Goal: Information Seeking & Learning: Learn about a topic

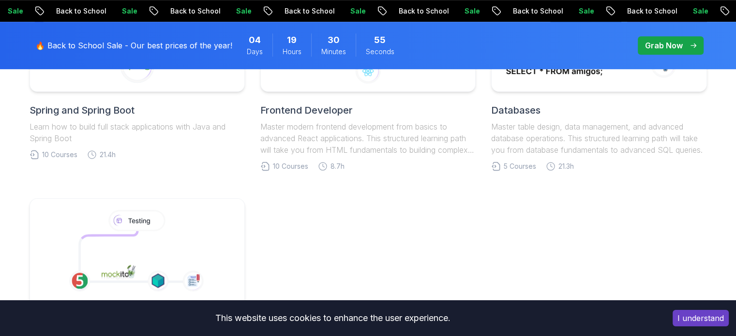
scroll to position [563, 0]
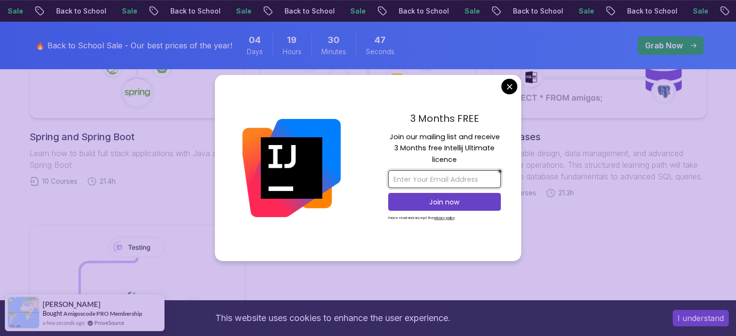
click at [451, 183] on input "email" at bounding box center [444, 179] width 113 height 18
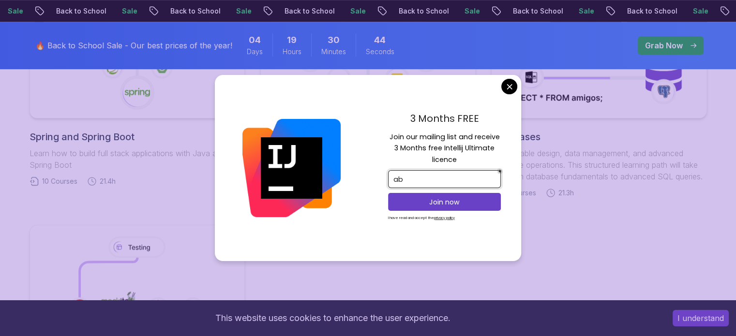
type input "a"
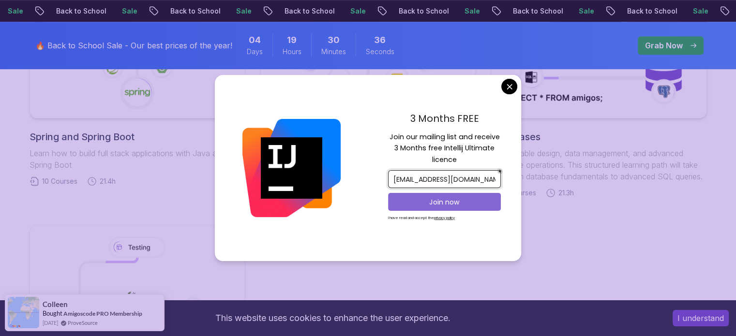
type input "[EMAIL_ADDRESS][DOMAIN_NAME]"
click at [490, 197] on button "Join now" at bounding box center [444, 202] width 113 height 18
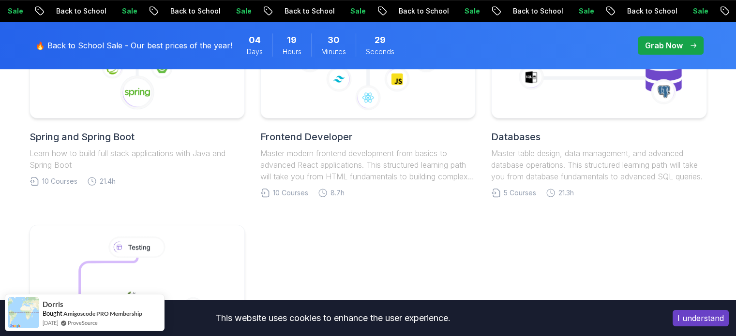
click at [445, 35] on body "Sale Back to School Sale Back to School Sale Back to School Sale Back to School…" at bounding box center [368, 190] width 736 height 1507
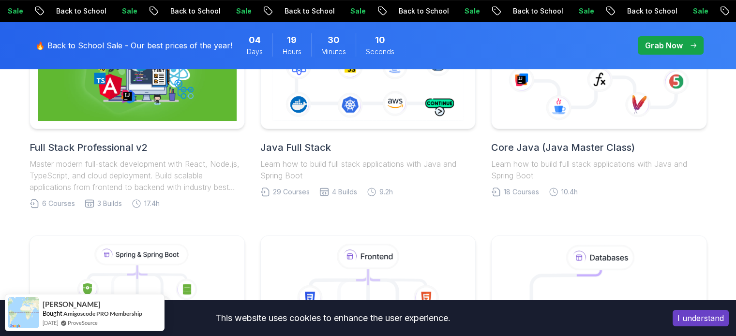
scroll to position [393, 0]
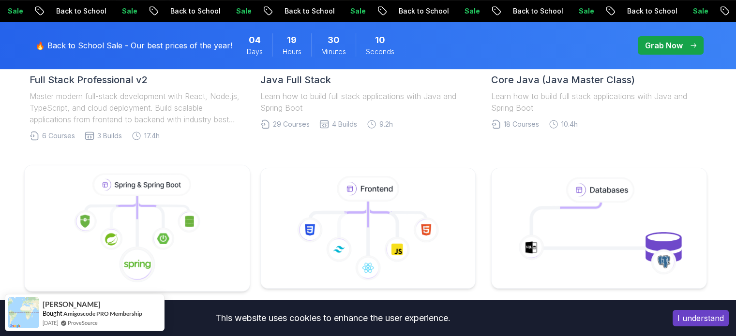
click at [128, 213] on icon at bounding box center [136, 229] width 209 height 110
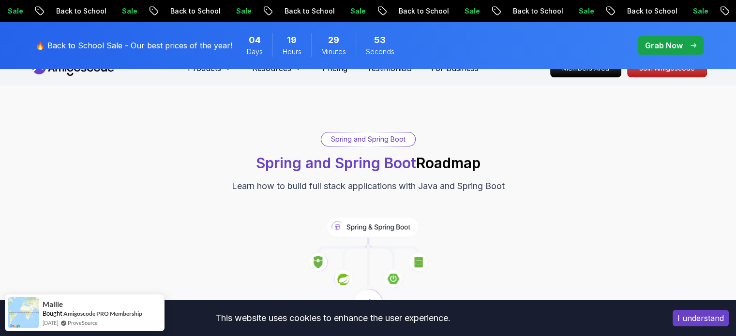
scroll to position [18, 0]
drag, startPoint x: 248, startPoint y: 186, endPoint x: 254, endPoint y: 186, distance: 6.3
click at [254, 186] on p "Learn how to build full stack applications with Java and Spring Boot" at bounding box center [368, 187] width 273 height 14
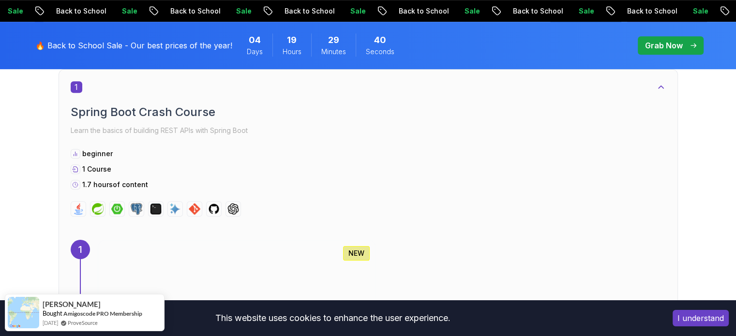
scroll to position [438, 0]
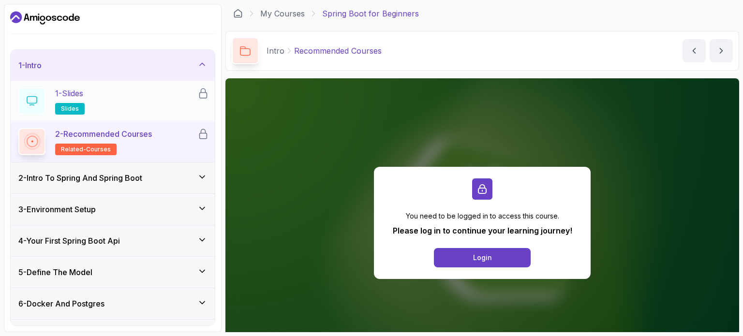
click at [89, 94] on div "1 - Slides slides" at bounding box center [107, 101] width 179 height 27
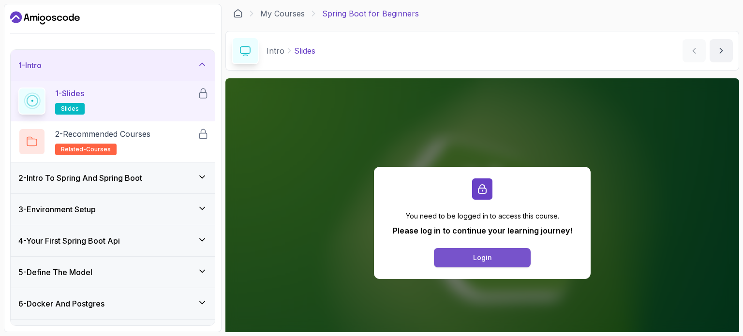
click at [512, 261] on button "Login" at bounding box center [482, 257] width 97 height 19
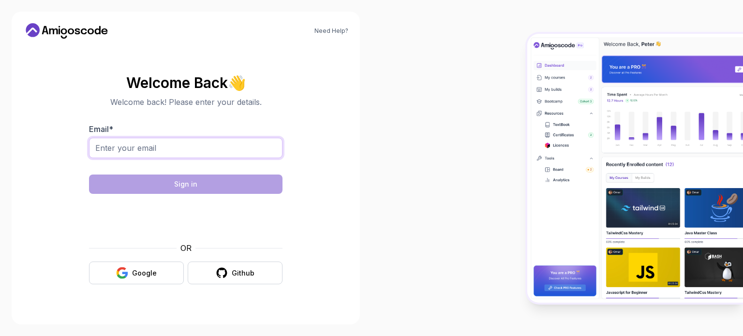
click at [205, 147] on input "Email *" at bounding box center [186, 148] width 194 height 20
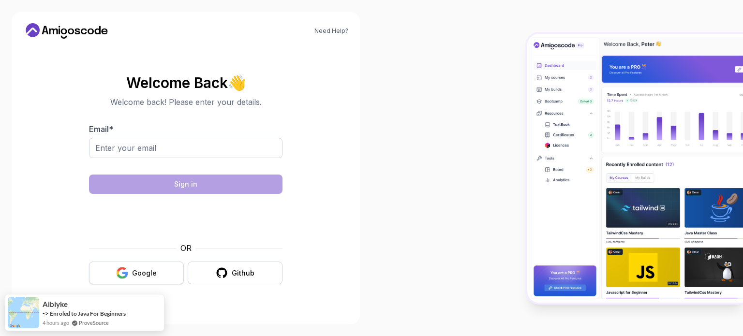
click at [151, 273] on div "Google" at bounding box center [144, 274] width 25 height 10
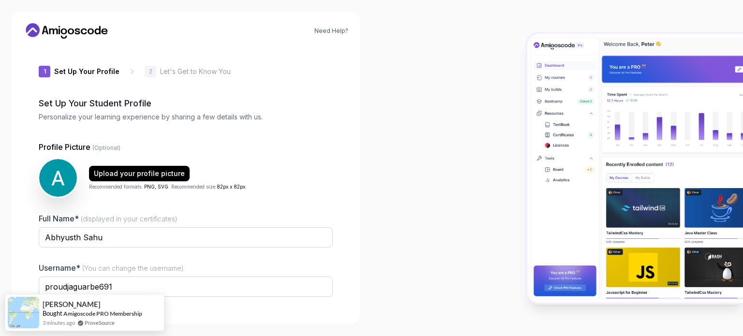
scroll to position [67, 0]
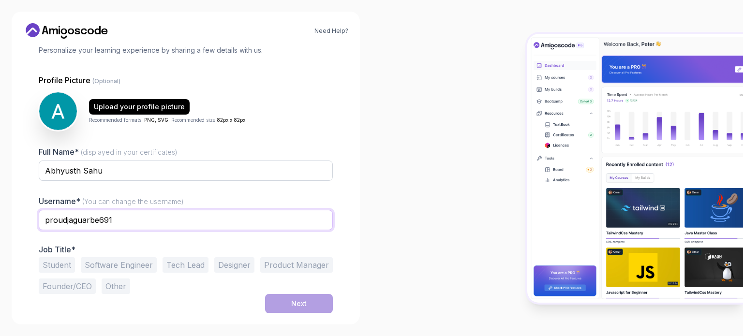
drag, startPoint x: 118, startPoint y: 220, endPoint x: 16, endPoint y: 214, distance: 101.8
click at [16, 214] on div "Need Help? 1 Set Up Your Profile 1 Set Up Your Profile 2 Let's Get to Know You …" at bounding box center [186, 168] width 348 height 313
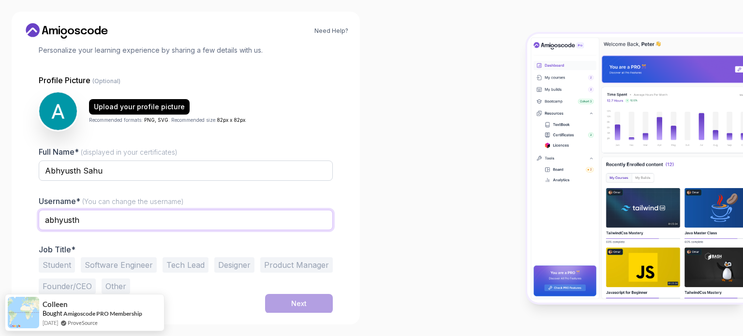
type input "abhyusth"
click at [325, 187] on div at bounding box center [186, 187] width 294 height 9
click at [106, 265] on button "Software Engineer" at bounding box center [119, 264] width 76 height 15
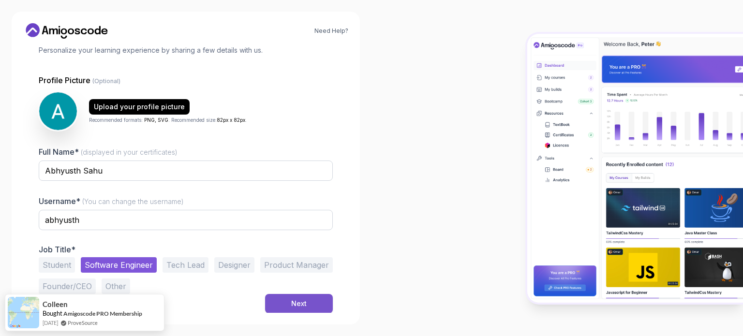
click at [285, 301] on button "Next" at bounding box center [299, 303] width 68 height 19
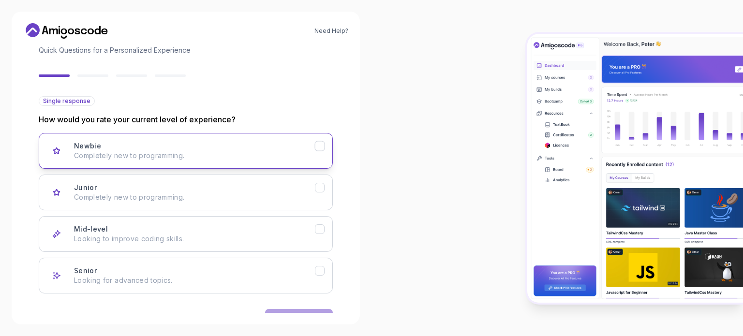
scroll to position [97, 0]
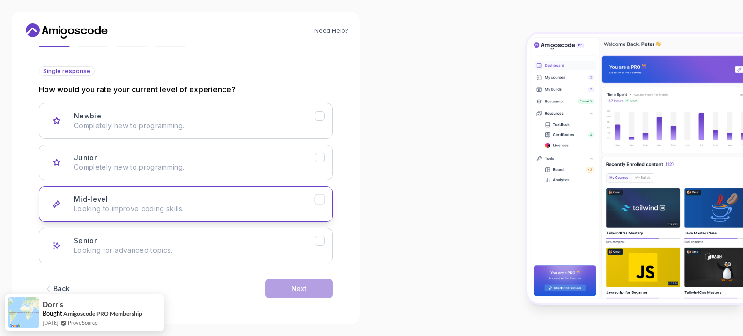
click at [217, 204] on p "Looking to improve coding skills." at bounding box center [194, 209] width 241 height 10
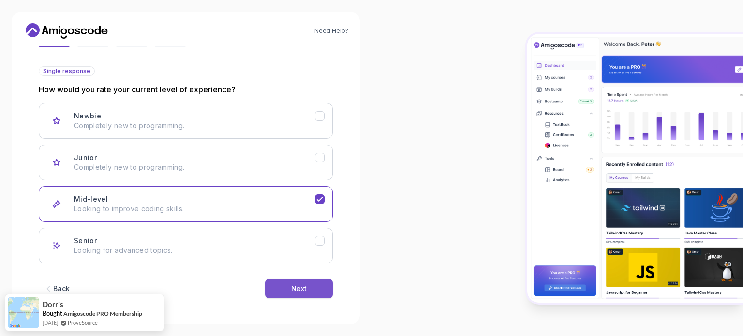
click at [285, 294] on button "Next" at bounding box center [299, 288] width 68 height 19
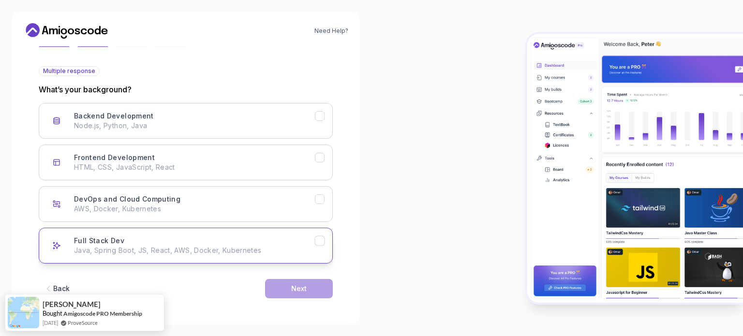
click at [197, 254] on p "Java, Spring Boot, JS, React, AWS, Docker, Kubernetes" at bounding box center [194, 251] width 241 height 10
click at [297, 289] on div "Next" at bounding box center [298, 289] width 15 height 10
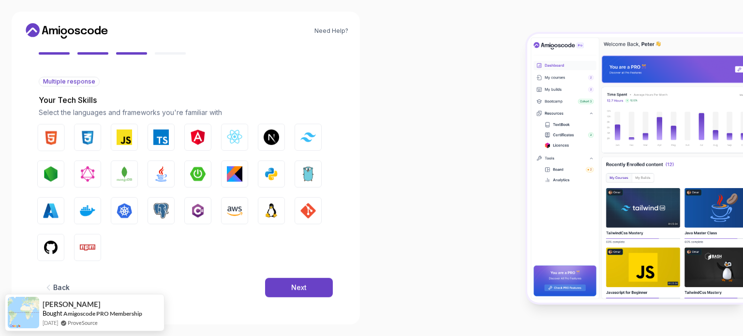
scroll to position [86, 0]
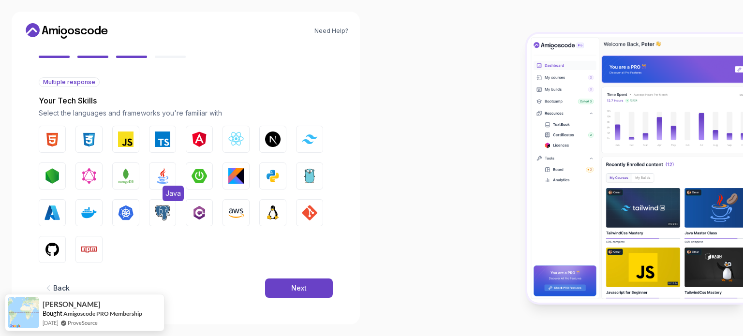
click at [151, 181] on button "Java" at bounding box center [162, 176] width 27 height 27
click at [204, 176] on img "button" at bounding box center [199, 175] width 15 height 15
click at [95, 136] on img "button" at bounding box center [88, 139] width 15 height 15
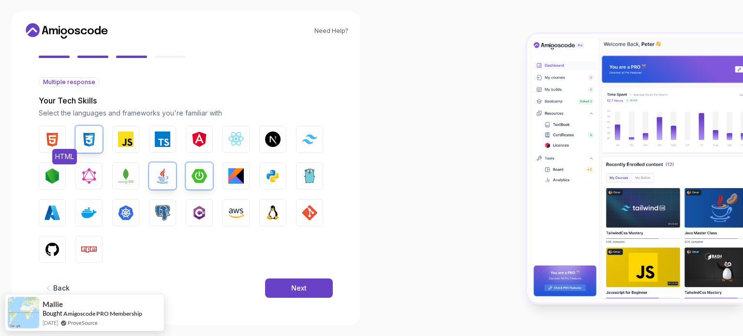
click at [52, 137] on img "button" at bounding box center [52, 139] width 15 height 15
click at [131, 138] on img "button" at bounding box center [125, 139] width 15 height 15
click at [285, 279] on button "Next" at bounding box center [299, 288] width 68 height 19
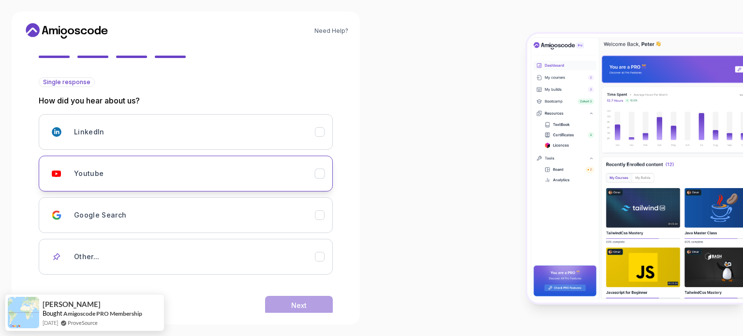
click at [322, 174] on icon "Youtube" at bounding box center [319, 173] width 9 height 9
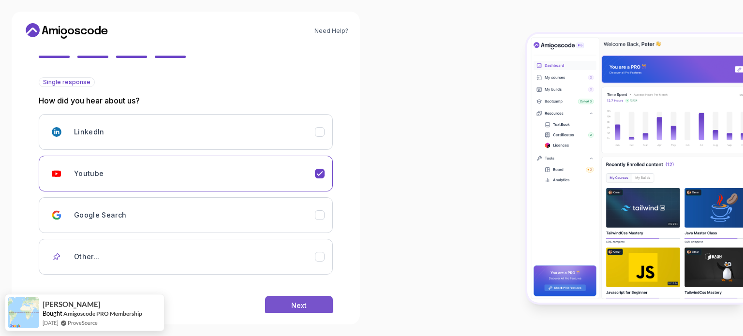
click at [302, 305] on div "Next" at bounding box center [298, 306] width 15 height 10
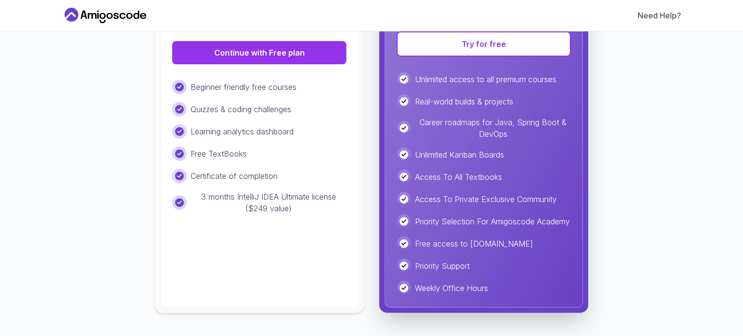
scroll to position [103, 0]
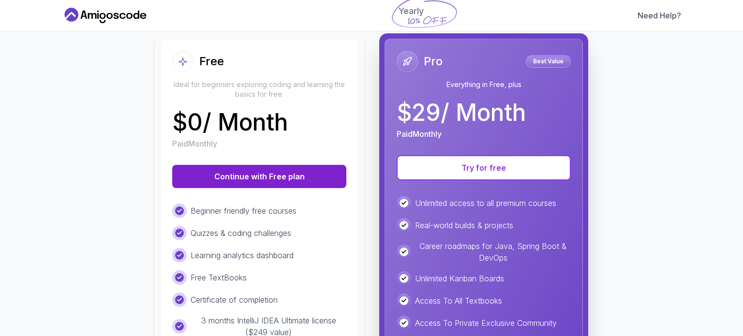
click at [279, 186] on button "Continue with Free plan" at bounding box center [259, 176] width 174 height 23
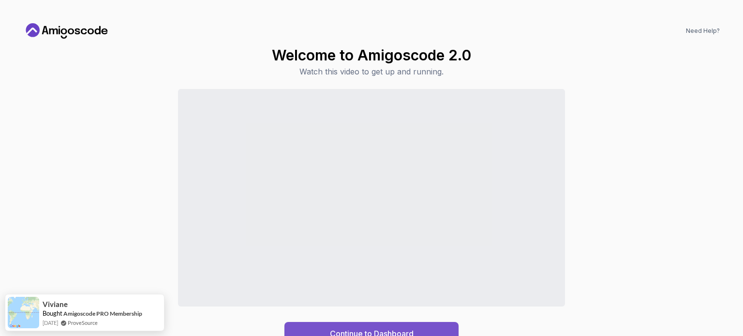
click at [376, 329] on div "Continue to Dashboard" at bounding box center [372, 334] width 84 height 12
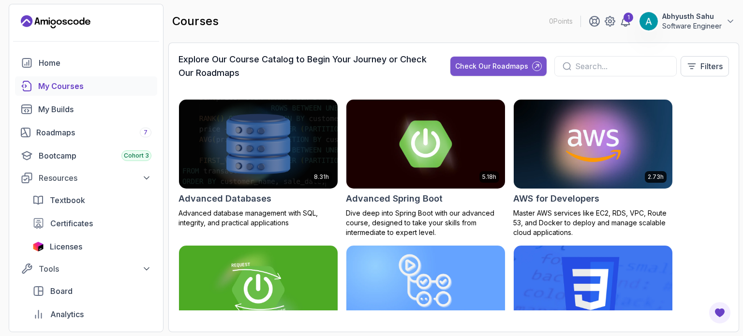
click at [513, 67] on div "Check Our Roadmaps" at bounding box center [491, 66] width 73 height 10
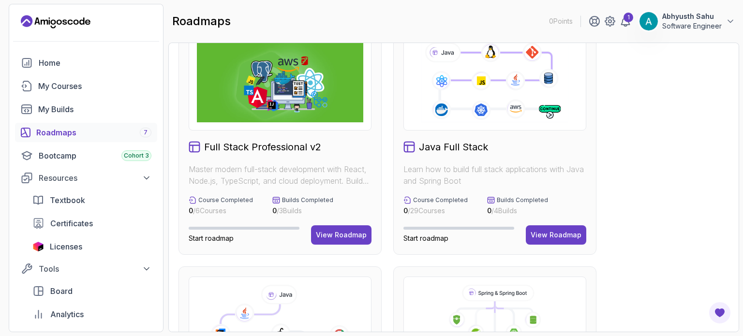
scroll to position [214, 0]
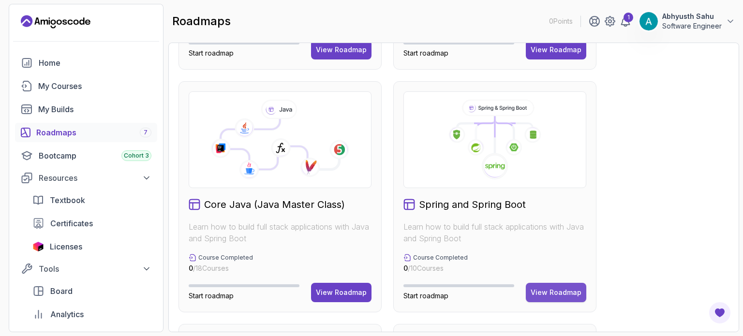
click at [580, 295] on div "View Roadmap" at bounding box center [556, 293] width 51 height 10
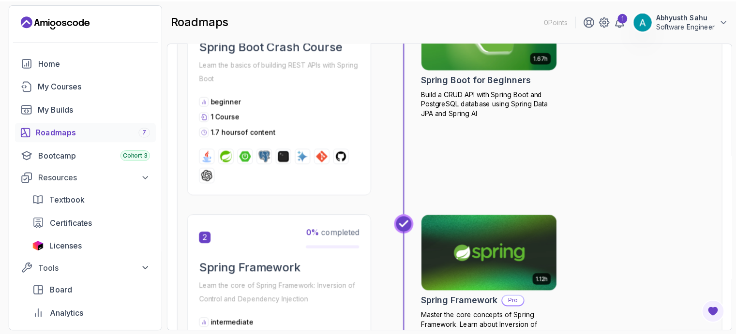
scroll to position [190, 0]
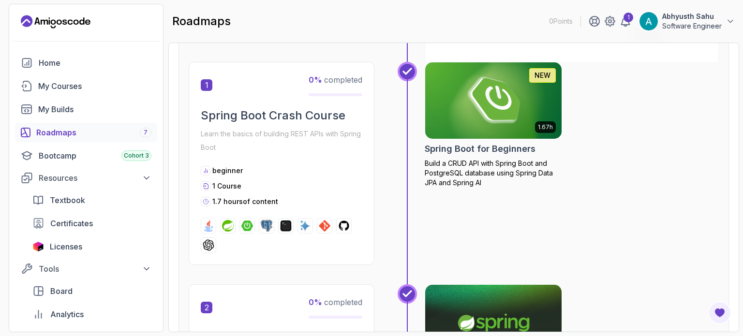
click at [481, 119] on img at bounding box center [493, 100] width 143 height 80
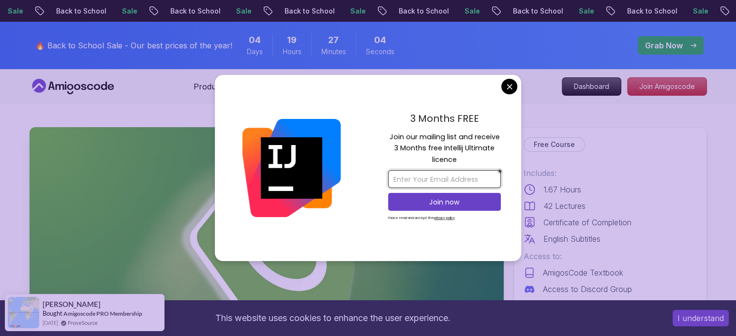
click at [470, 183] on input "email" at bounding box center [444, 179] width 113 height 18
type input "a"
type input "[EMAIL_ADDRESS][DOMAIN_NAME]"
click at [443, 199] on p "Join now" at bounding box center [444, 202] width 91 height 10
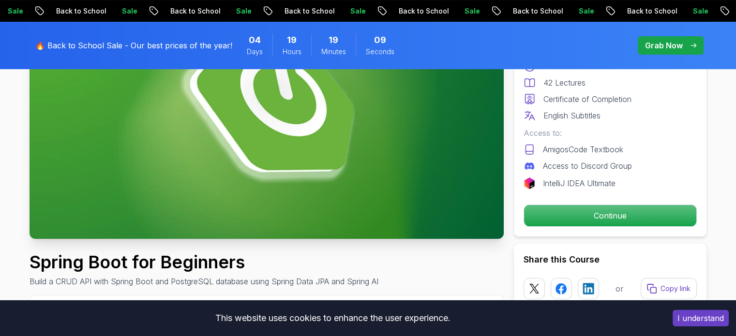
scroll to position [156, 0]
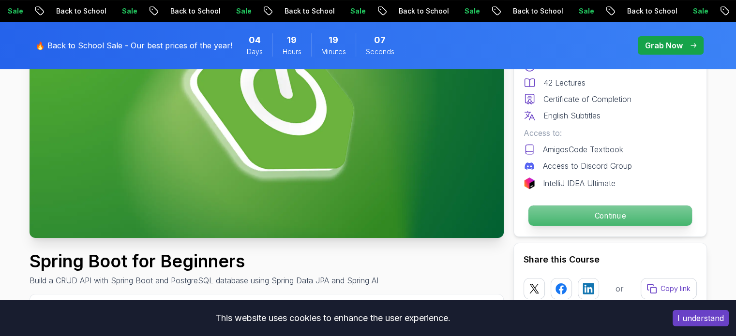
click at [565, 217] on p "Continue" at bounding box center [610, 216] width 164 height 20
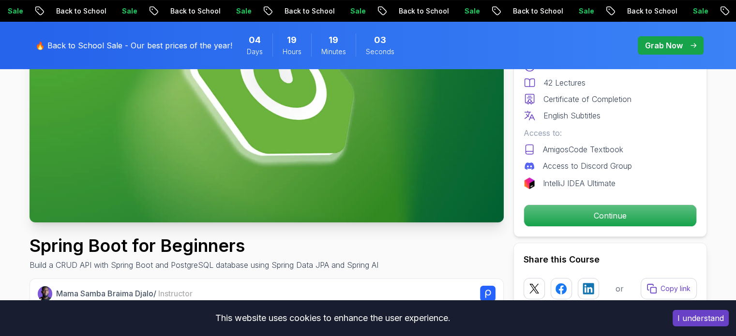
scroll to position [176, 0]
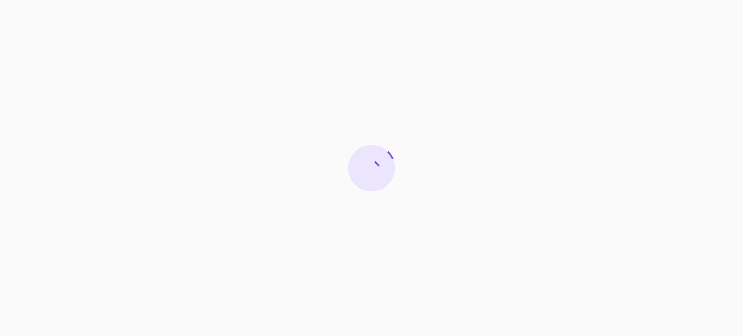
click at [548, 95] on div at bounding box center [371, 168] width 743 height 336
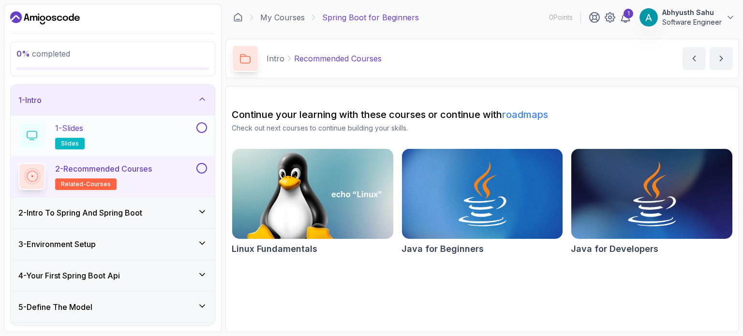
click at [199, 135] on button "1 - Slides slides" at bounding box center [112, 135] width 189 height 27
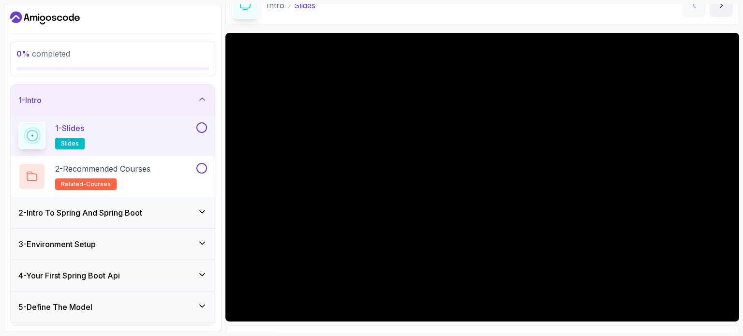
scroll to position [109, 0]
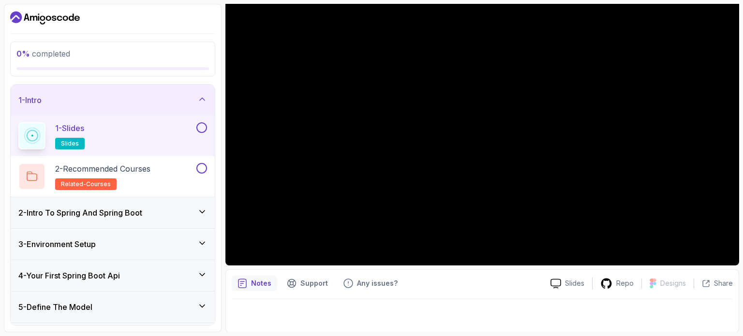
click at [118, 218] on div "2 - Intro To Spring And Spring Boot" at bounding box center [113, 212] width 204 height 31
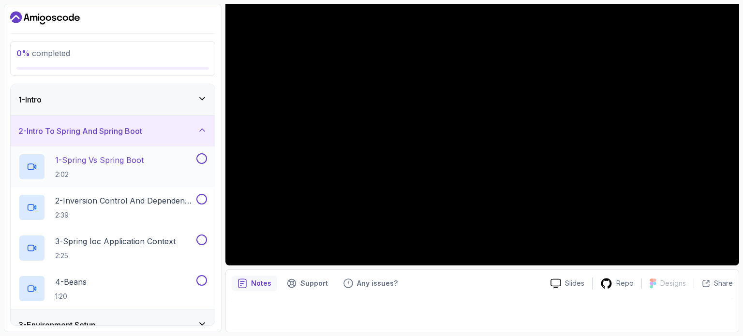
click at [128, 170] on p "2:02" at bounding box center [99, 175] width 89 height 10
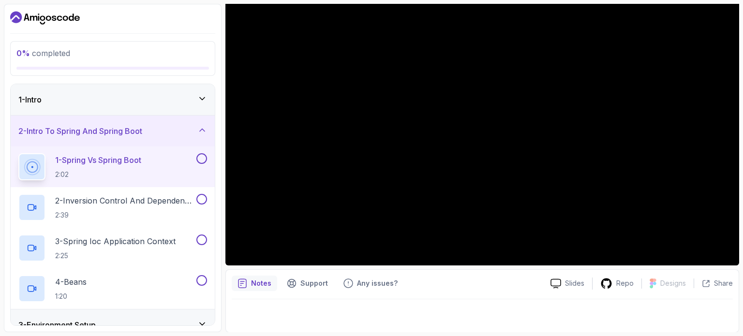
click at [177, 135] on div "2 - Intro To Spring And Spring Boot" at bounding box center [112, 131] width 189 height 12
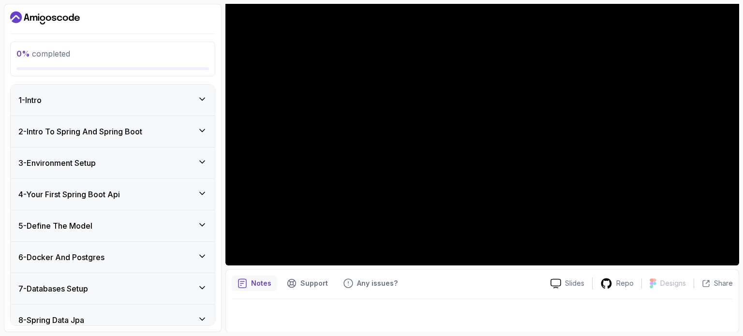
click at [201, 105] on div "1 - Intro" at bounding box center [112, 100] width 189 height 12
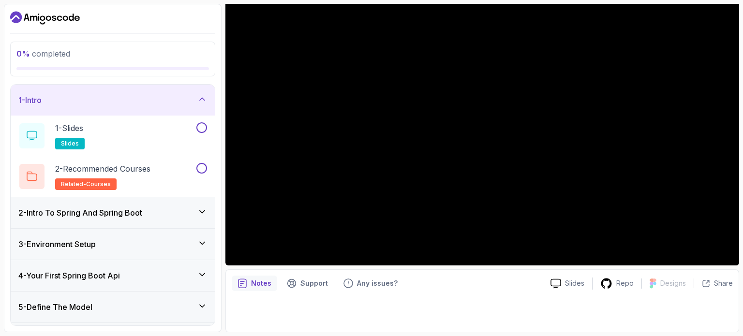
click at [200, 105] on div "1 - Intro" at bounding box center [112, 100] width 189 height 12
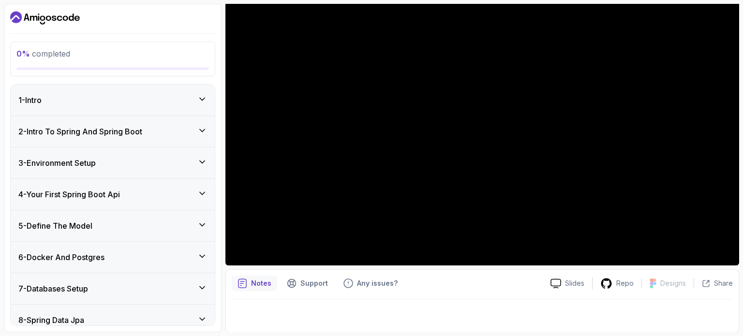
click at [199, 104] on div "1 - Intro" at bounding box center [112, 100] width 189 height 12
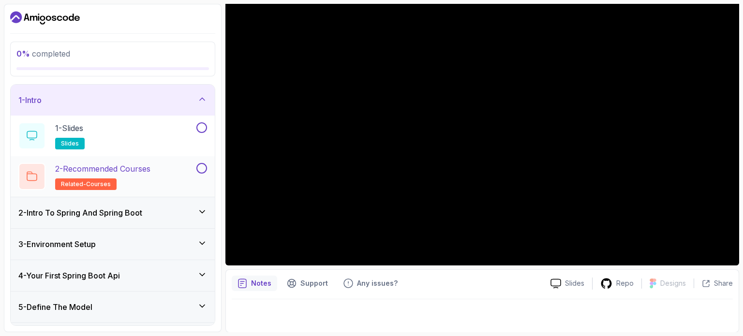
click at [136, 166] on p "2 - Recommended Courses" at bounding box center [102, 169] width 95 height 12
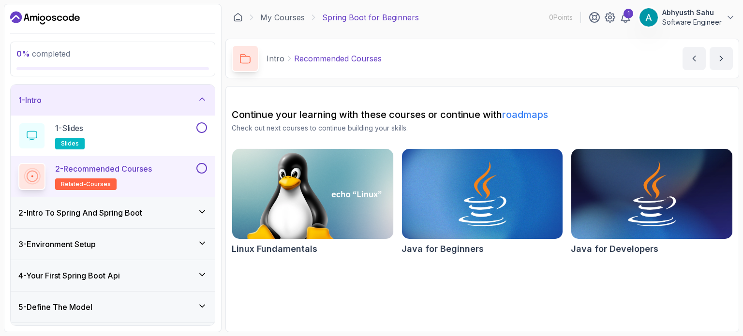
click at [124, 232] on div "3 - Environment Setup" at bounding box center [113, 244] width 204 height 31
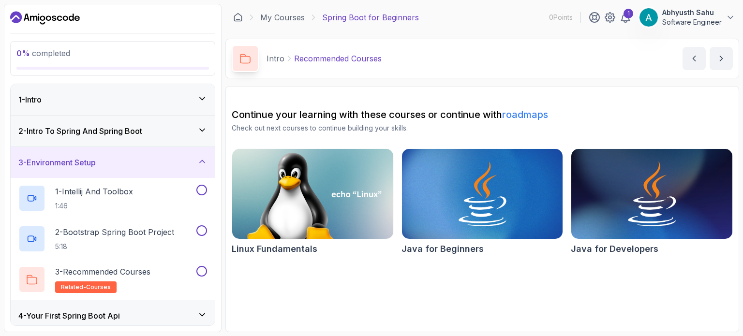
click at [146, 137] on div "2 - Intro To Spring And Spring Boot" at bounding box center [113, 131] width 204 height 31
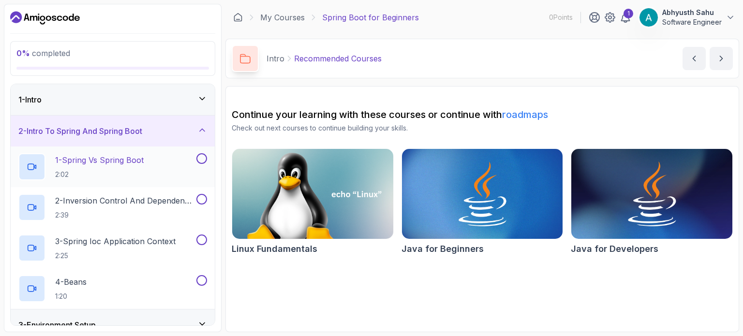
click at [135, 170] on p "2:02" at bounding box center [99, 175] width 89 height 10
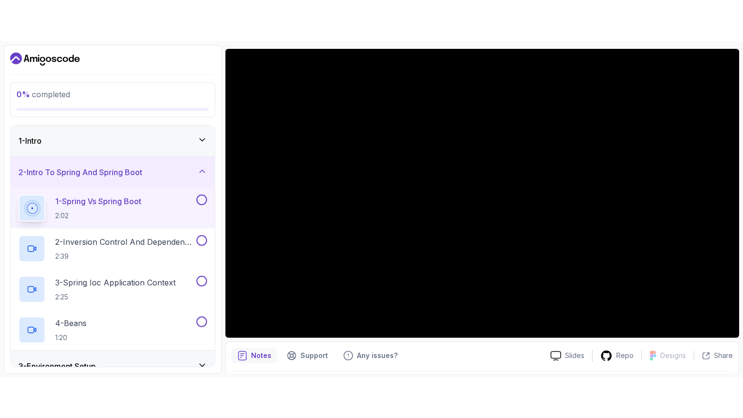
scroll to position [89, 0]
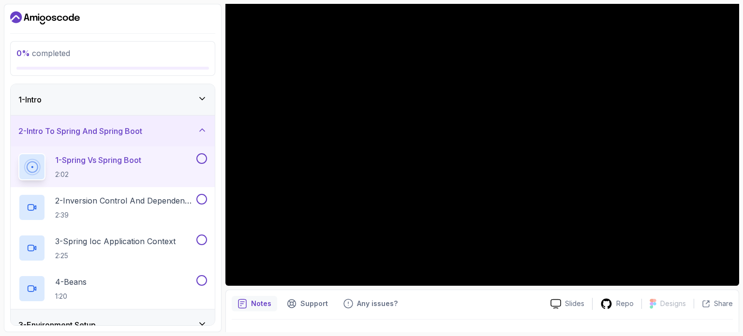
click at [18, 153] on button "1 - Spring Vs Spring Boot 2:02" at bounding box center [112, 166] width 189 height 27
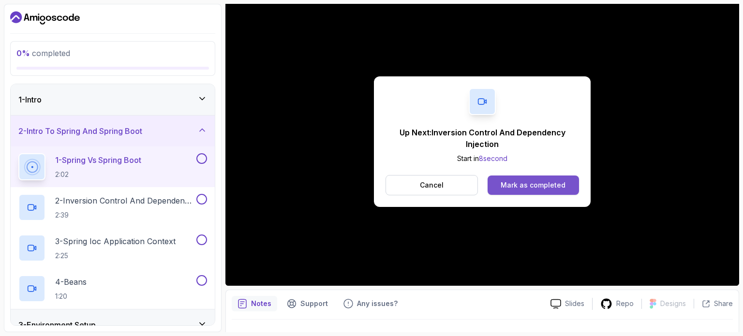
click at [528, 190] on button "Mark as completed" at bounding box center [533, 185] width 91 height 19
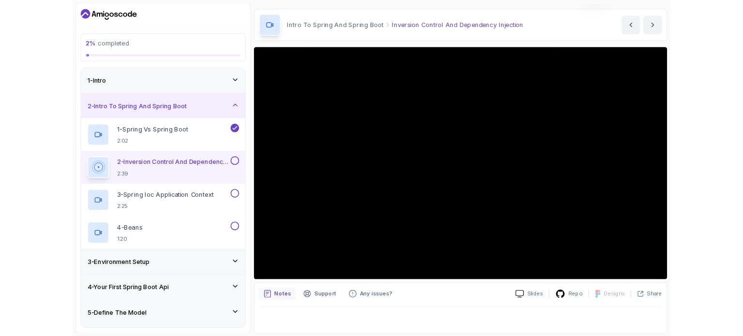
scroll to position [89, 0]
